Goal: Navigation & Orientation: Find specific page/section

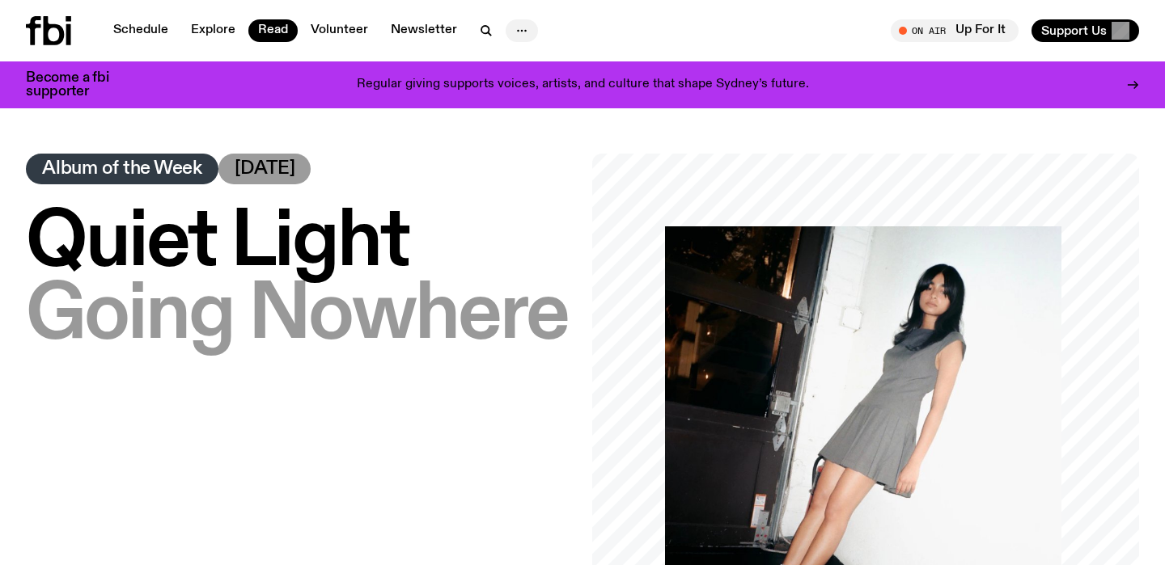
click at [518, 36] on icon "button" at bounding box center [521, 30] width 19 height 19
click at [526, 96] on link "Contact" at bounding box center [521, 92] width 81 height 23
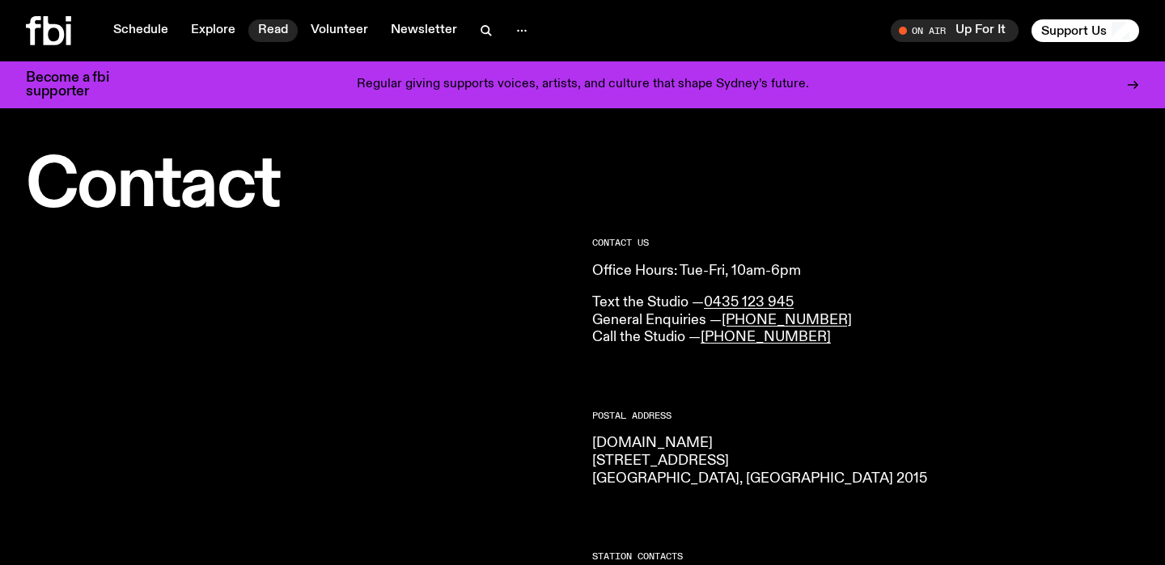
click at [264, 28] on link "Read" at bounding box center [272, 30] width 49 height 23
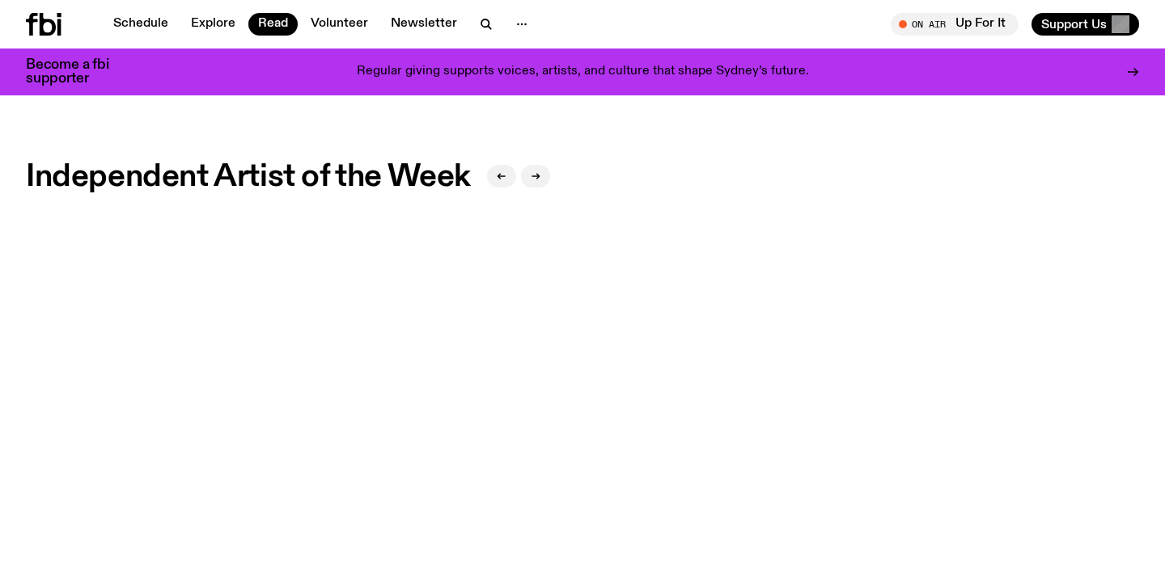
scroll to position [1261, 0]
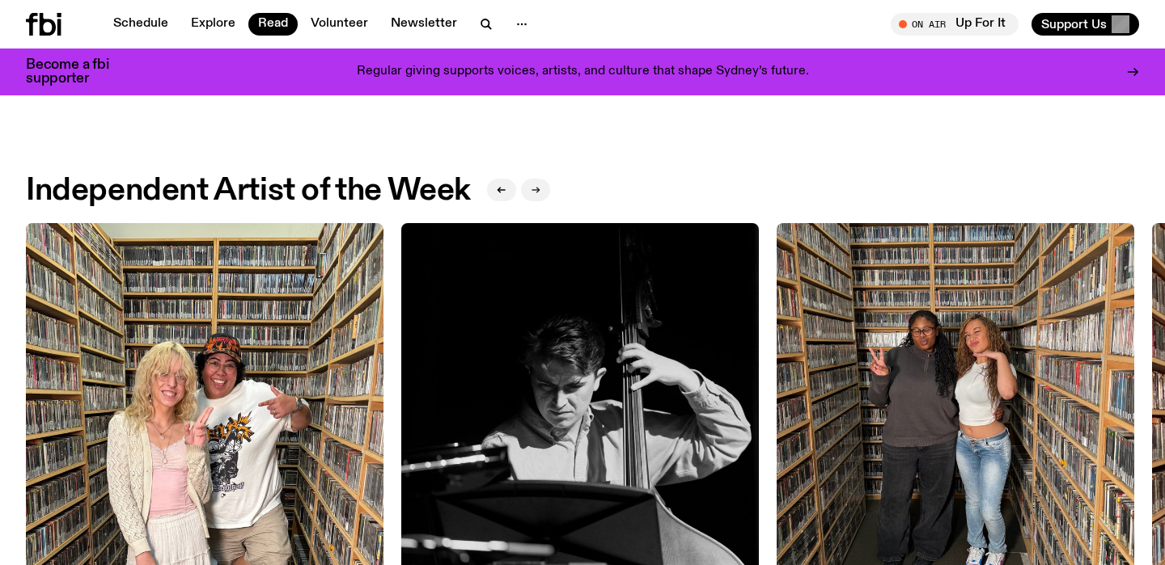
click at [548, 193] on button "button" at bounding box center [535, 190] width 29 height 23
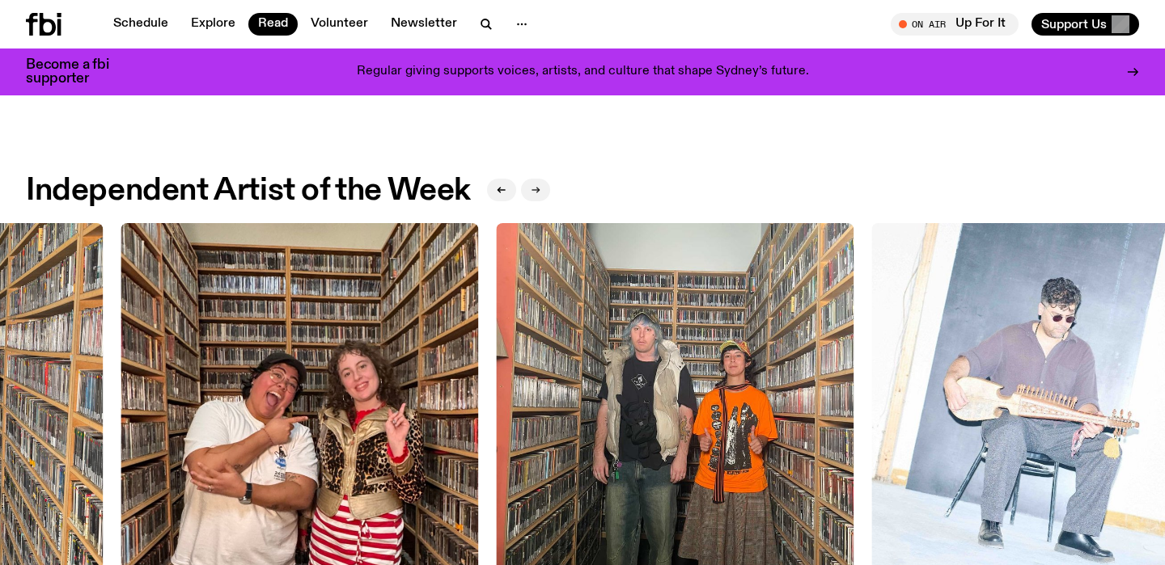
click at [548, 193] on button "button" at bounding box center [535, 190] width 29 height 23
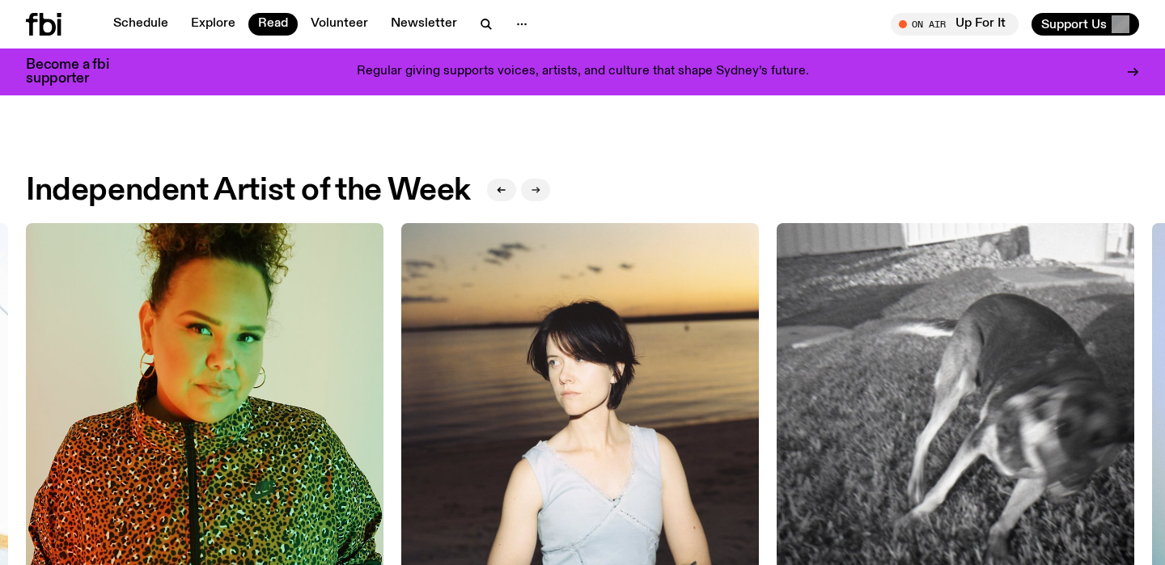
click at [548, 193] on button "button" at bounding box center [535, 190] width 29 height 23
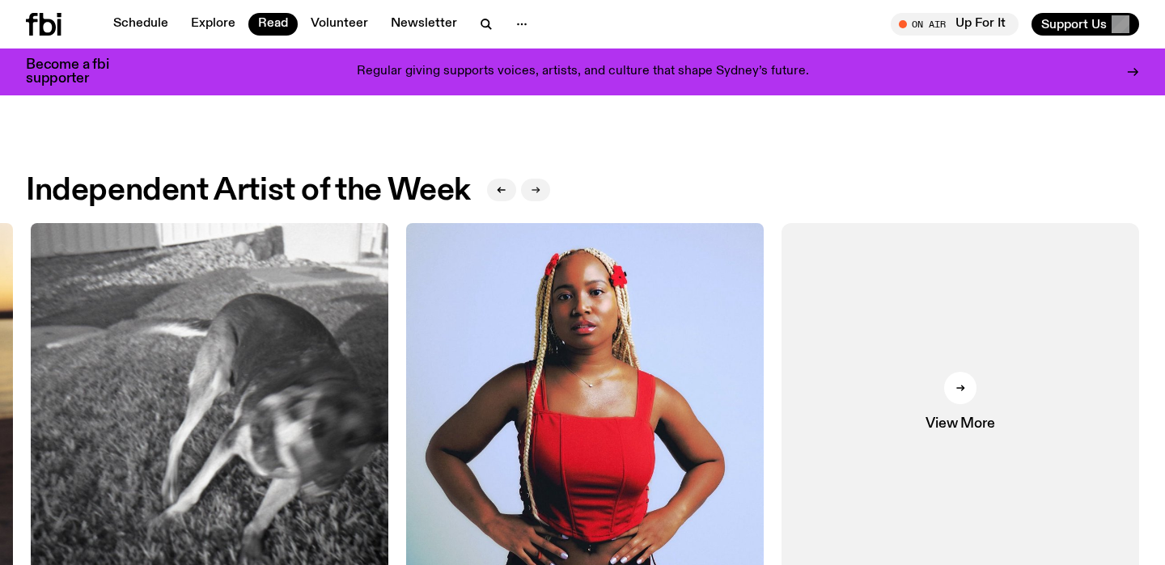
click at [548, 193] on button "button" at bounding box center [535, 190] width 29 height 23
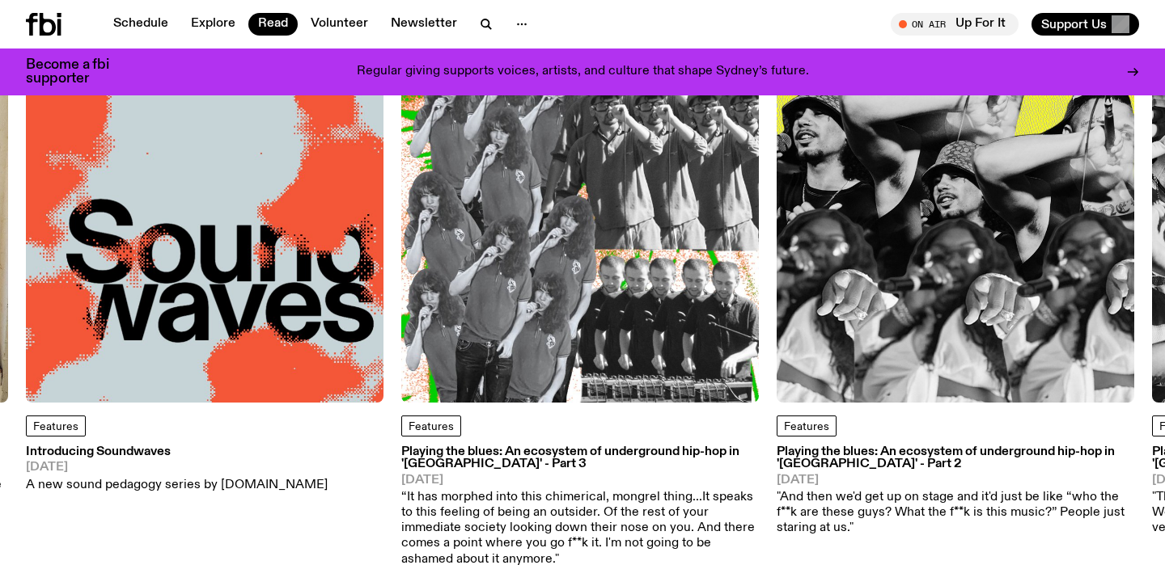
scroll to position [0, 0]
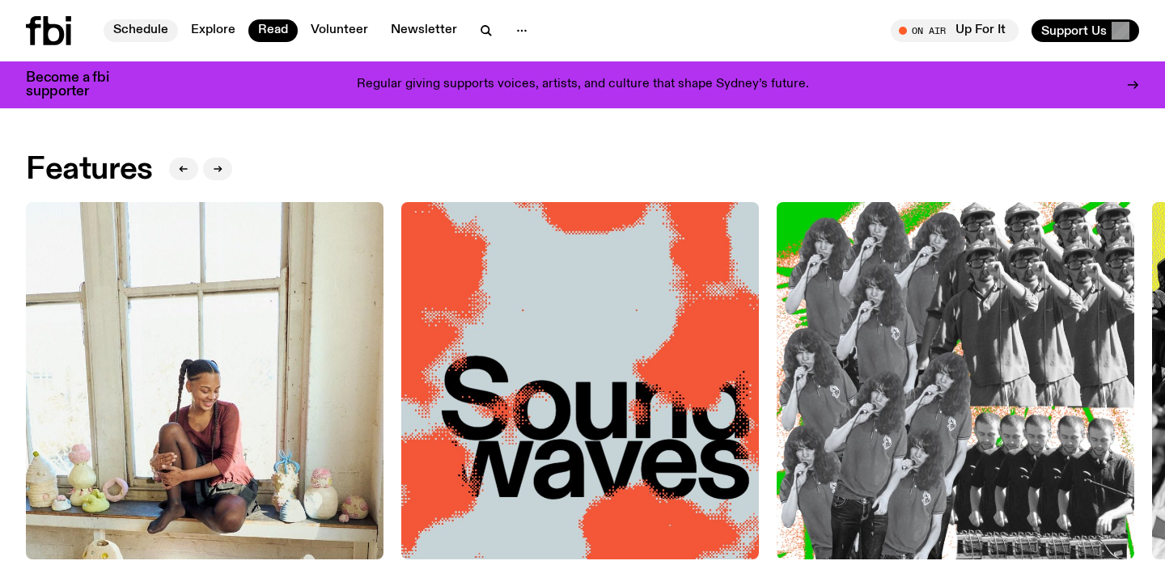
click at [154, 35] on link "Schedule" at bounding box center [141, 30] width 74 height 23
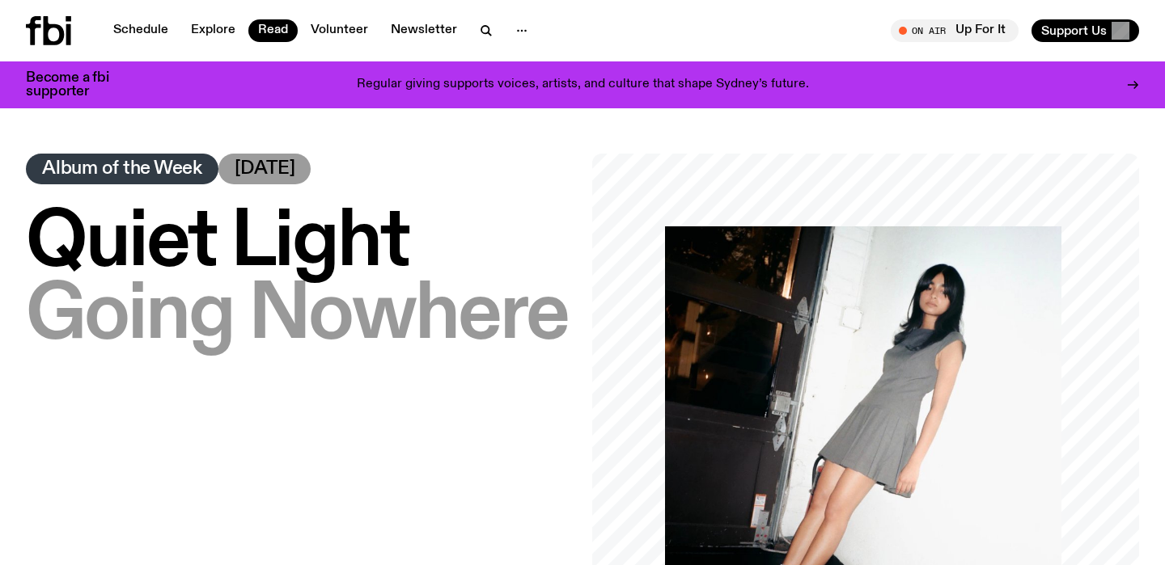
click at [163, 165] on span "Album of the Week" at bounding box center [122, 169] width 160 height 18
click at [269, 174] on span "[DATE]" at bounding box center [265, 169] width 61 height 18
click at [53, 40] on icon at bounding box center [48, 30] width 45 height 29
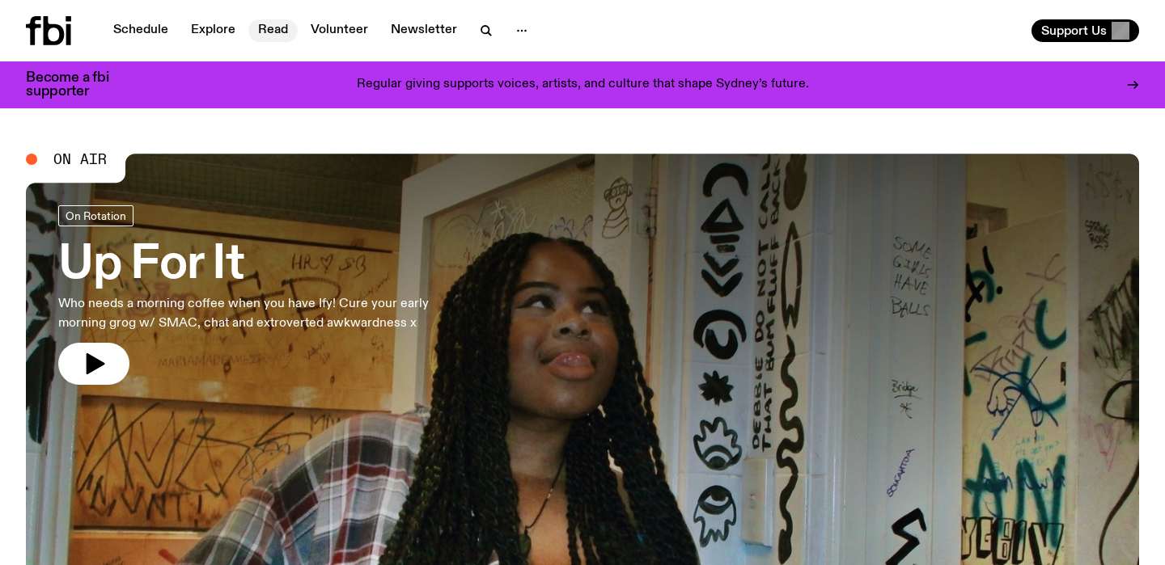
click at [279, 32] on link "Read" at bounding box center [272, 30] width 49 height 23
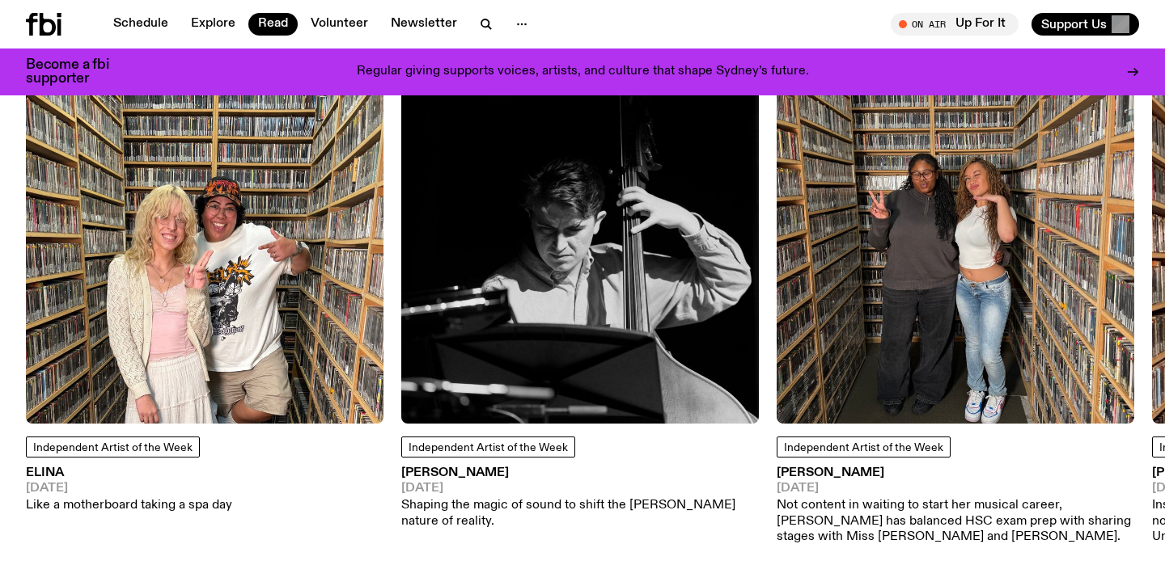
scroll to position [1327, 0]
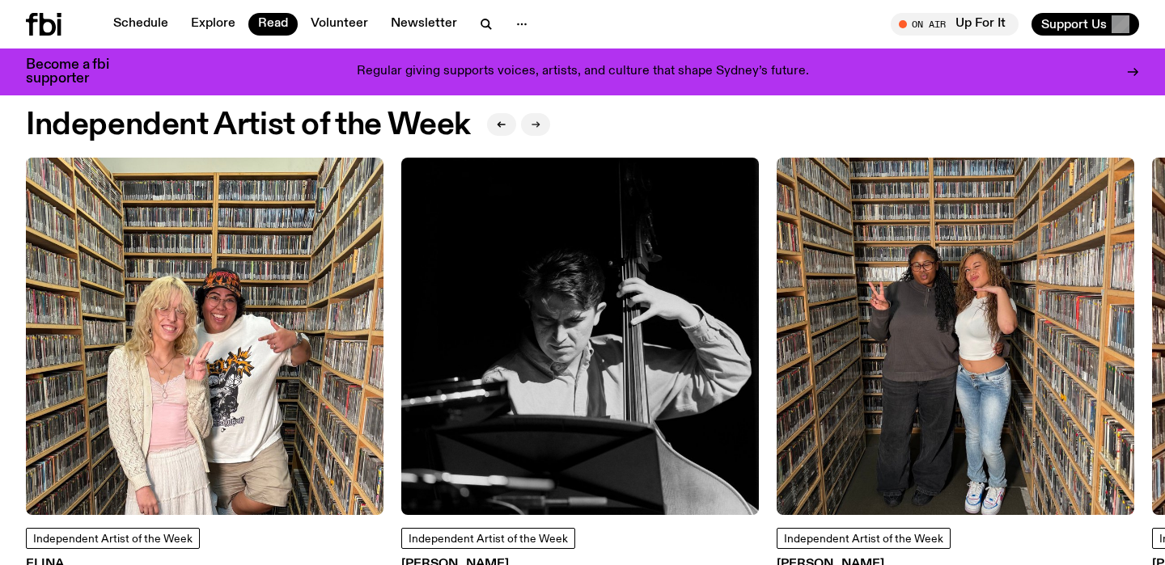
click at [533, 125] on icon "button" at bounding box center [536, 125] width 10 height 10
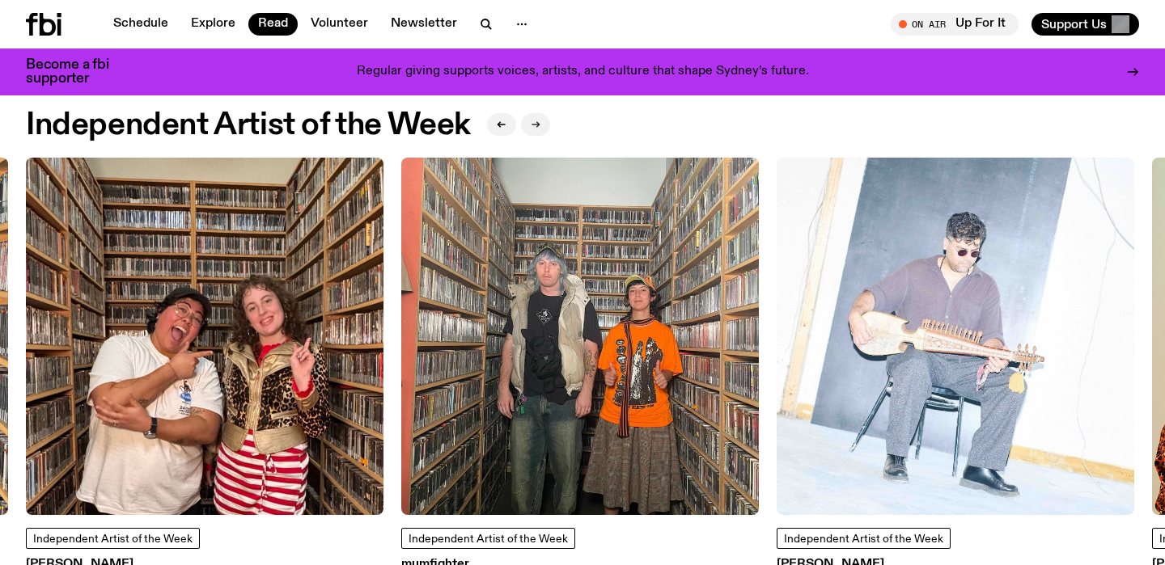
click at [534, 125] on icon "button" at bounding box center [536, 125] width 10 height 10
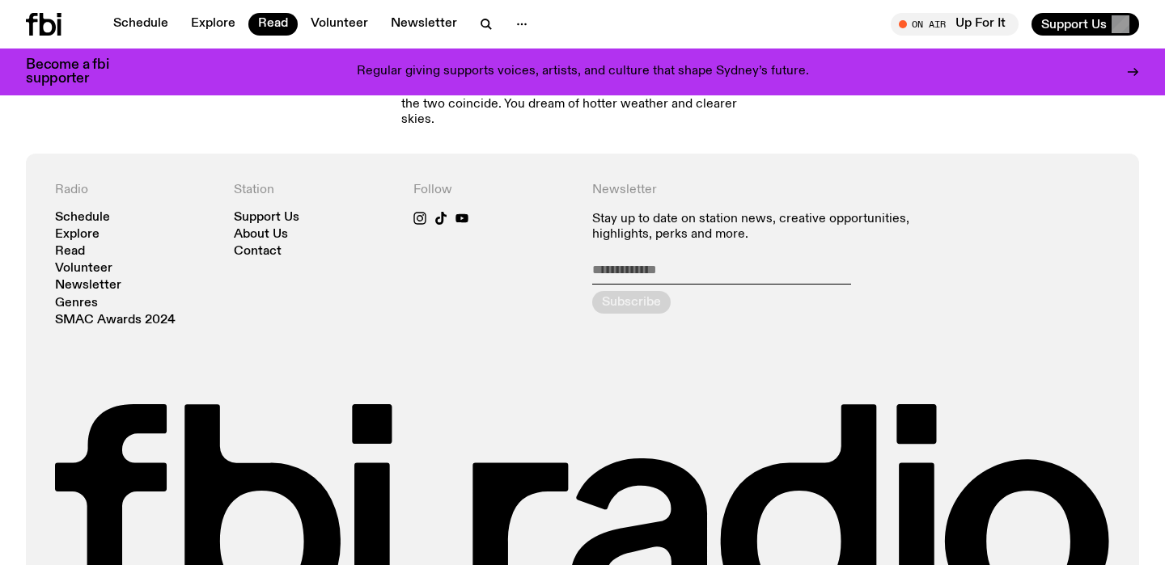
scroll to position [1864, 0]
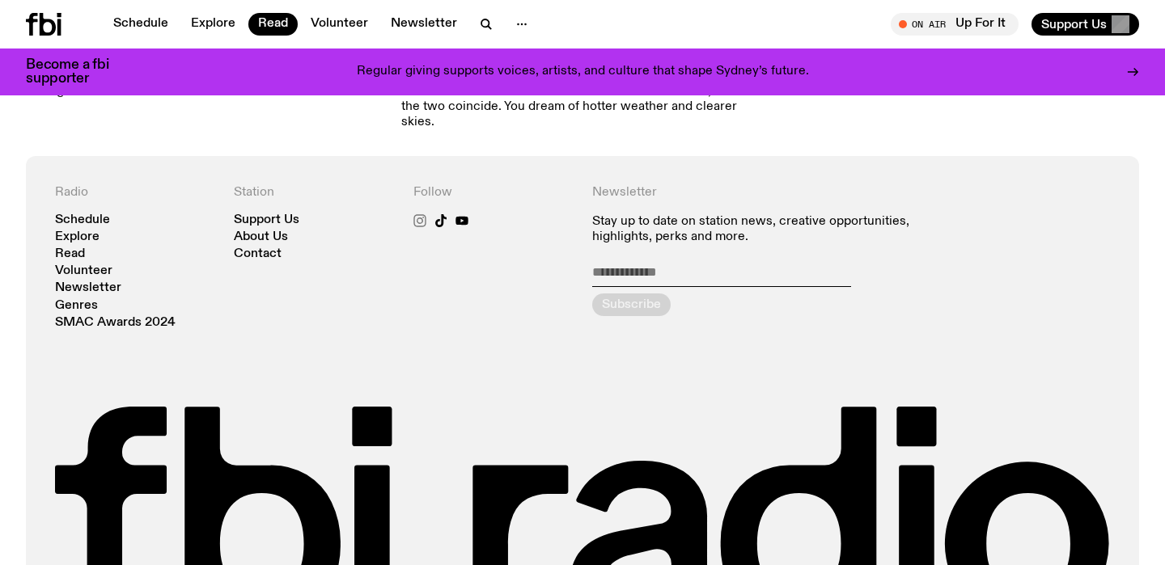
click at [420, 217] on icon at bounding box center [420, 220] width 7 height 7
